Goal: Task Accomplishment & Management: Use online tool/utility

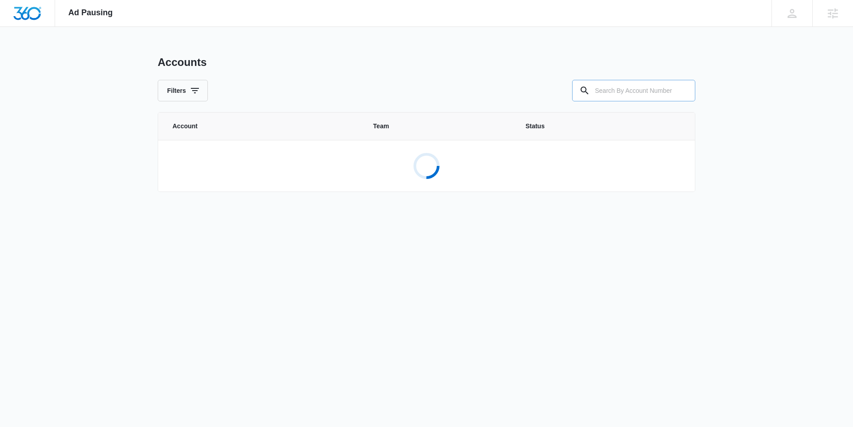
click at [604, 88] on input "text" at bounding box center [633, 91] width 123 height 22
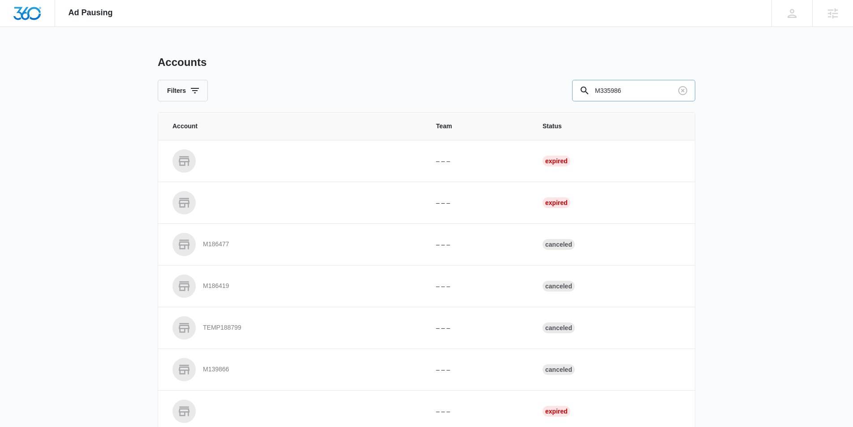
type input "M335986"
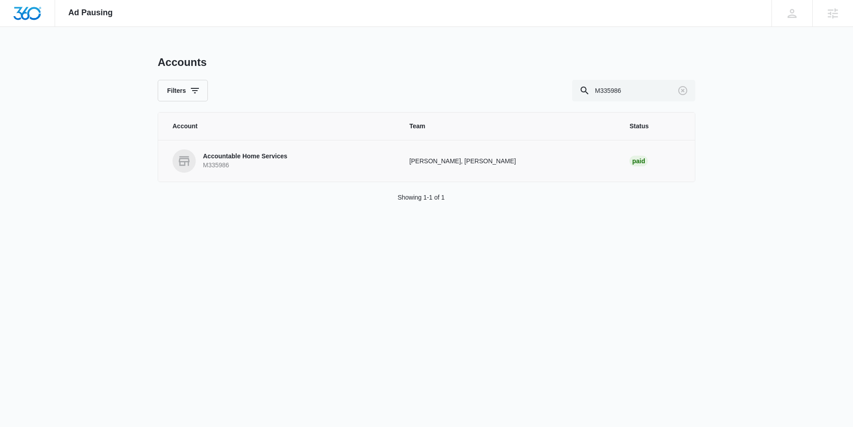
click at [277, 158] on p "Accountable Home Services" at bounding box center [245, 156] width 84 height 9
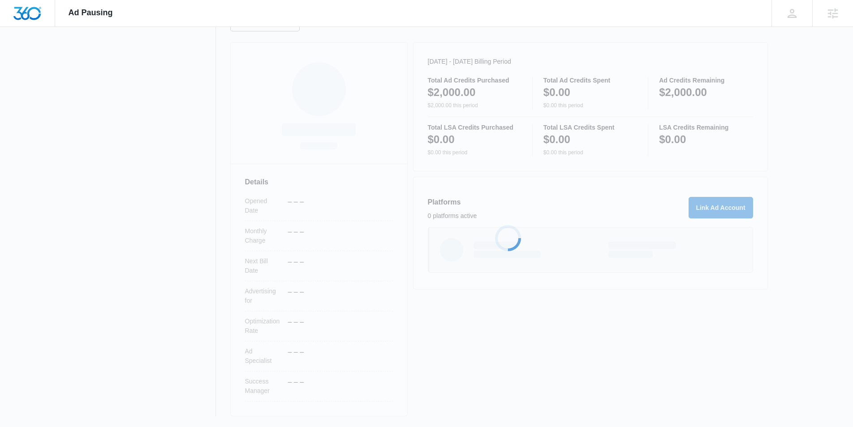
scroll to position [112, 0]
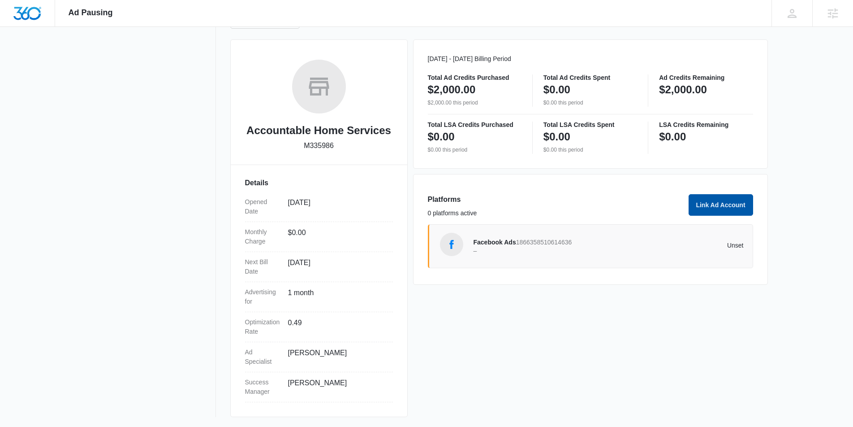
click at [729, 206] on button "Link Ad Account" at bounding box center [721, 205] width 65 height 22
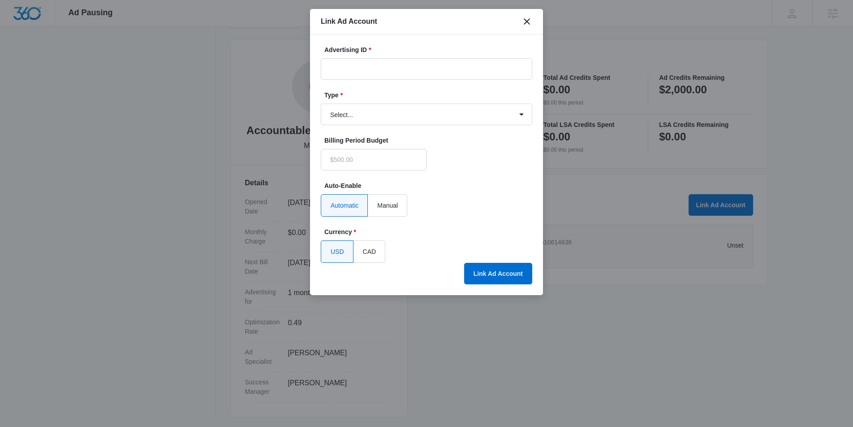
type input "$0.00"
click at [376, 69] on input "Advertising ID *" at bounding box center [427, 69] width 212 height 22
paste input "[PHONE_NUMBER]"
type input "[PHONE_NUMBER]"
click at [357, 106] on select "Select... Bing Ads Facebook Ads Google Ads" at bounding box center [427, 115] width 212 height 22
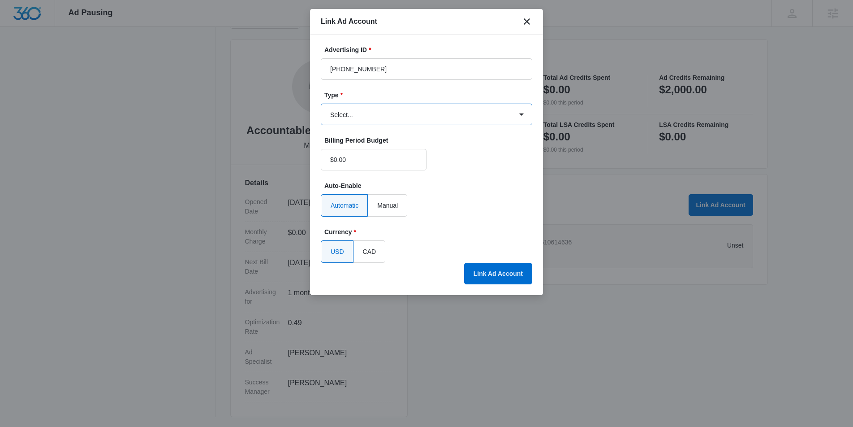
select select "google"
click at [321, 104] on select "Select... Bing Ads Facebook Ads Google Ads" at bounding box center [427, 115] width 212 height 22
click at [491, 274] on button "Link Ad Account" at bounding box center [498, 274] width 68 height 22
